Goal: Navigation & Orientation: Go to known website

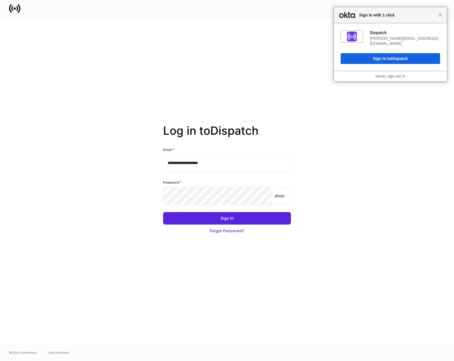
click at [238, 46] on div "**********" at bounding box center [227, 180] width 305 height 327
click at [439, 16] on span "Close" at bounding box center [440, 15] width 4 height 4
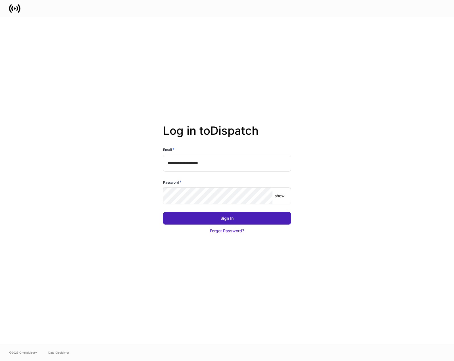
click at [204, 217] on button "Sign In" at bounding box center [227, 218] width 128 height 13
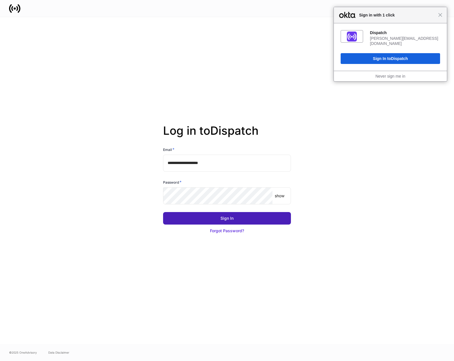
click at [229, 219] on div "Sign In" at bounding box center [227, 218] width 13 height 6
